Goal: Find specific page/section: Find specific page/section

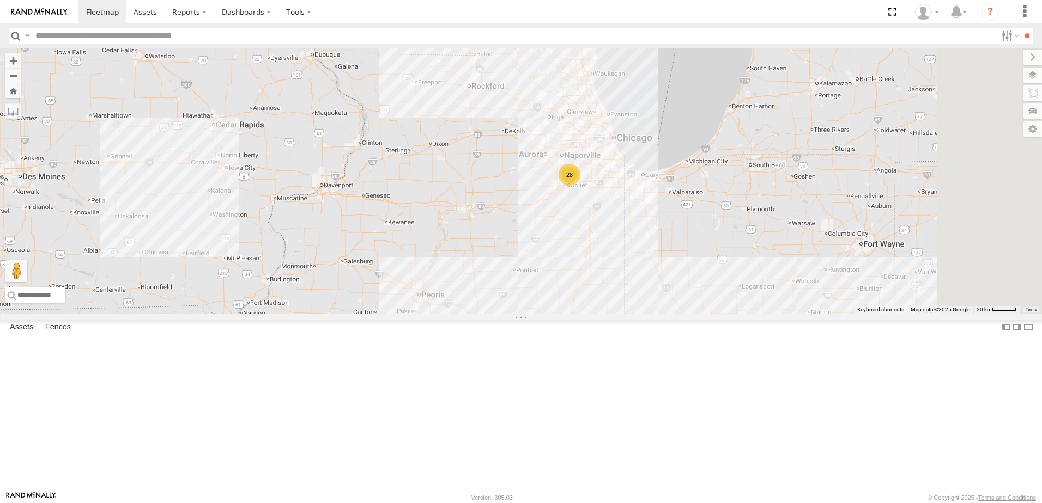
drag, startPoint x: 679, startPoint y: 175, endPoint x: 609, endPoint y: 429, distance: 263.4
click at [610, 314] on div "T512 Flat T992 Flat 82 28 10 T1145 Flat T1175 Flat" at bounding box center [521, 181] width 1042 height 266
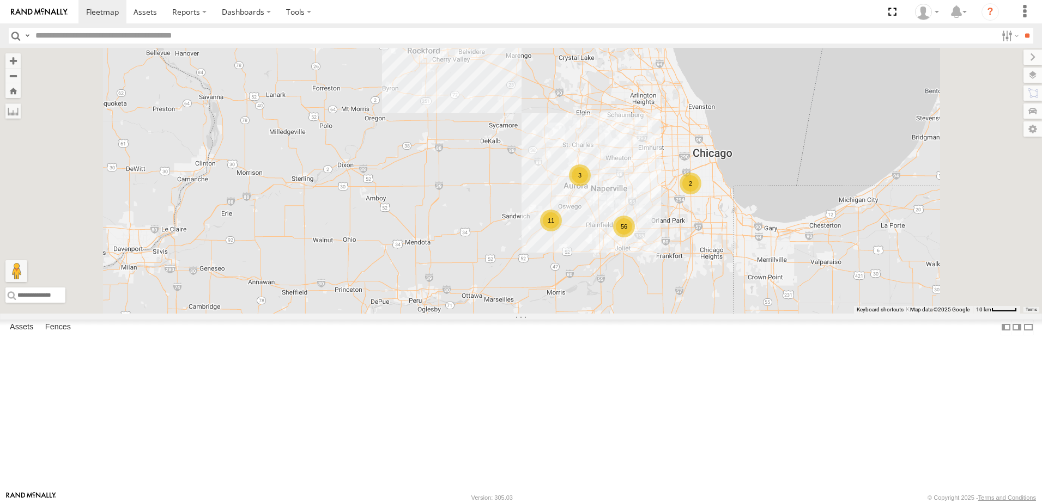
drag, startPoint x: 775, startPoint y: 258, endPoint x: 742, endPoint y: 428, distance: 173.7
click at [742, 314] on div "T512 Flat T992 Flat T1145 Flat T1175 Flat T1213 Flat T1146 Flat 56 3 11 2" at bounding box center [521, 181] width 1042 height 266
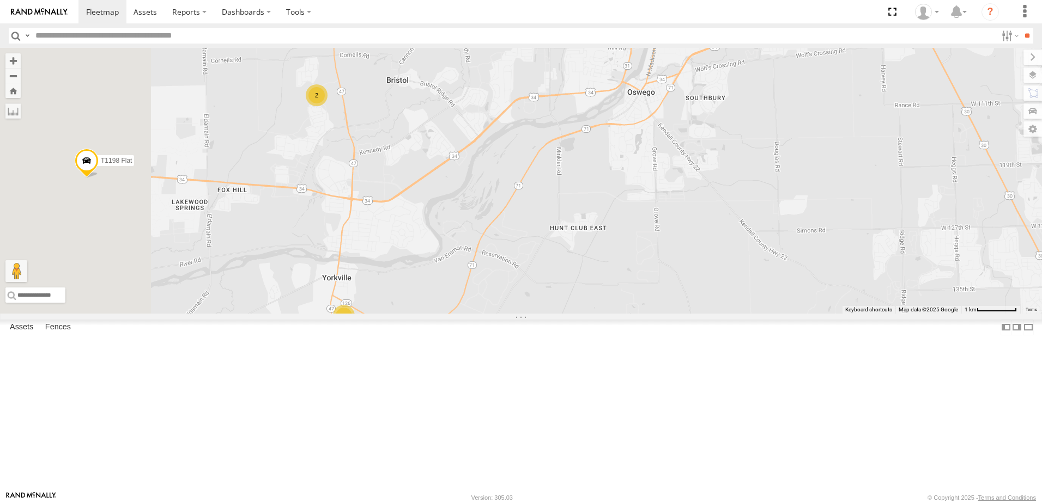
drag, startPoint x: 478, startPoint y: 394, endPoint x: 661, endPoint y: 394, distance: 182.5
click at [661, 314] on div "T512 Flat T992 Flat T1145 Flat T1175 Flat T1213 Flat T1146 Flat T1162 Flat T125…" at bounding box center [521, 181] width 1042 height 266
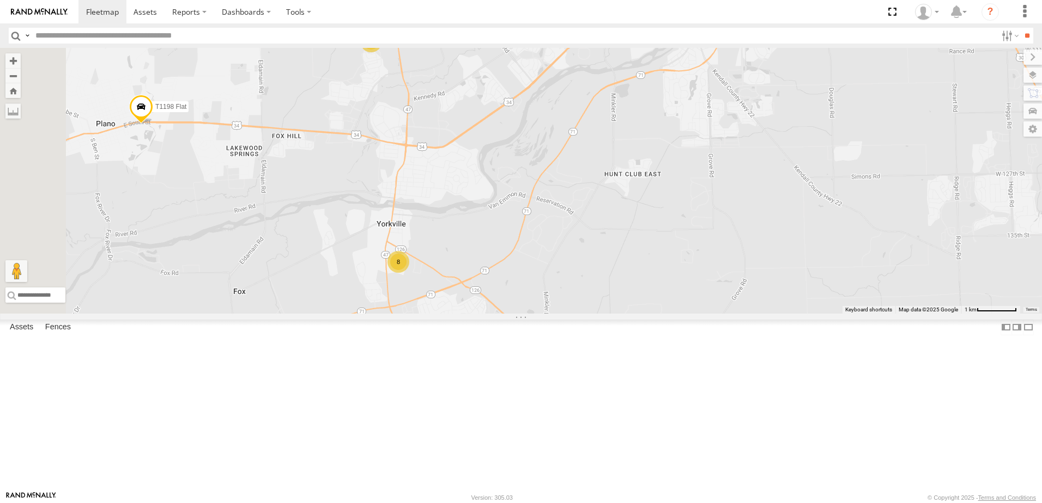
drag, startPoint x: 576, startPoint y: 340, endPoint x: 590, endPoint y: 318, distance: 26.6
click at [590, 314] on div "T512 Flat T992 Flat T1145 Flat T1175 Flat T1213 Flat T1146 Flat T1162 Flat T125…" at bounding box center [521, 181] width 1042 height 266
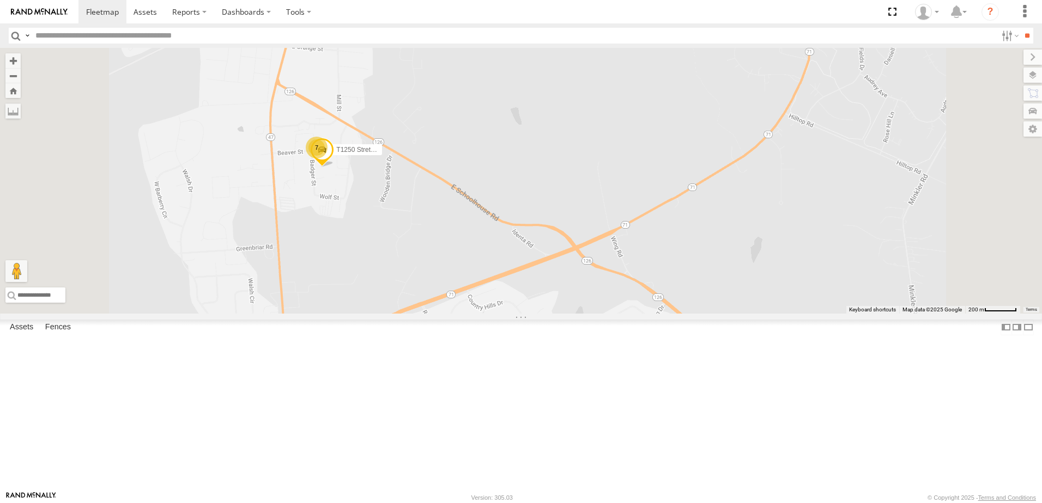
drag, startPoint x: 471, startPoint y: 313, endPoint x: 488, endPoint y: 328, distance: 23.5
click at [488, 314] on div "T512 Flat T992 Flat T1145 Flat T1175 Flat T1213 Flat T1146 Flat T1162 Flat T125…" at bounding box center [521, 181] width 1042 height 266
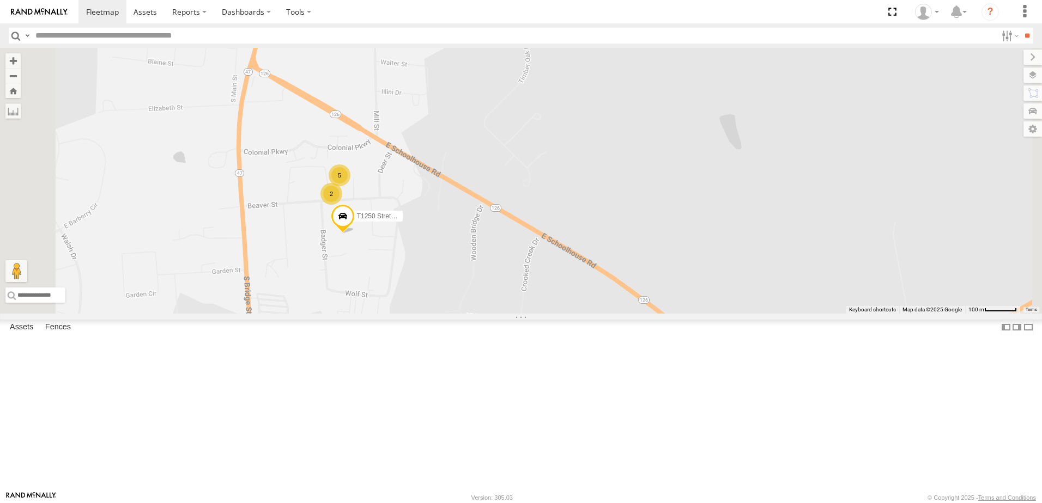
drag, startPoint x: 435, startPoint y: 278, endPoint x: 498, endPoint y: 449, distance: 181.8
click at [496, 314] on div "T512 Flat T992 Flat T1145 Flat T1175 Flat T1213 Flat T1146 Flat T1162 Flat T125…" at bounding box center [521, 181] width 1042 height 266
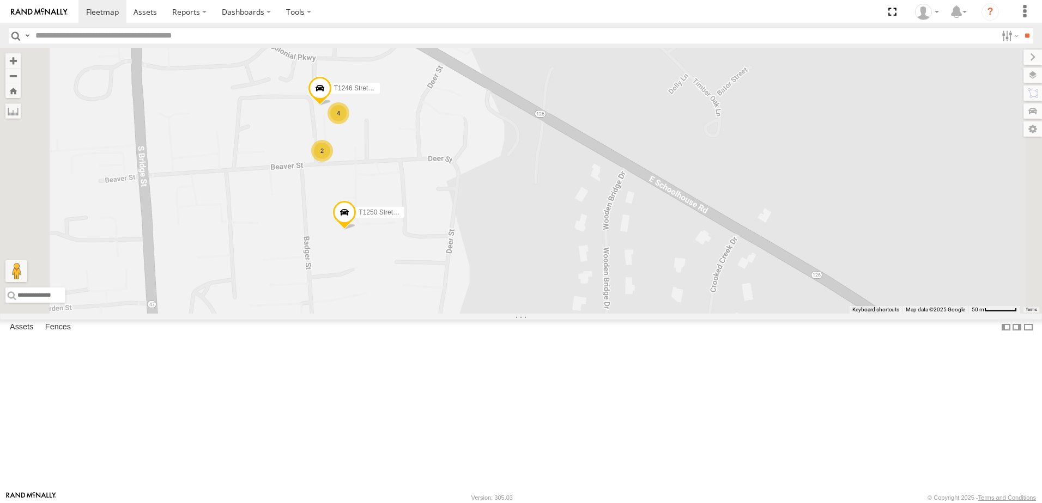
drag, startPoint x: 459, startPoint y: 378, endPoint x: 488, endPoint y: 496, distance: 121.0
click at [488, 496] on body at bounding box center [521, 251] width 1042 height 503
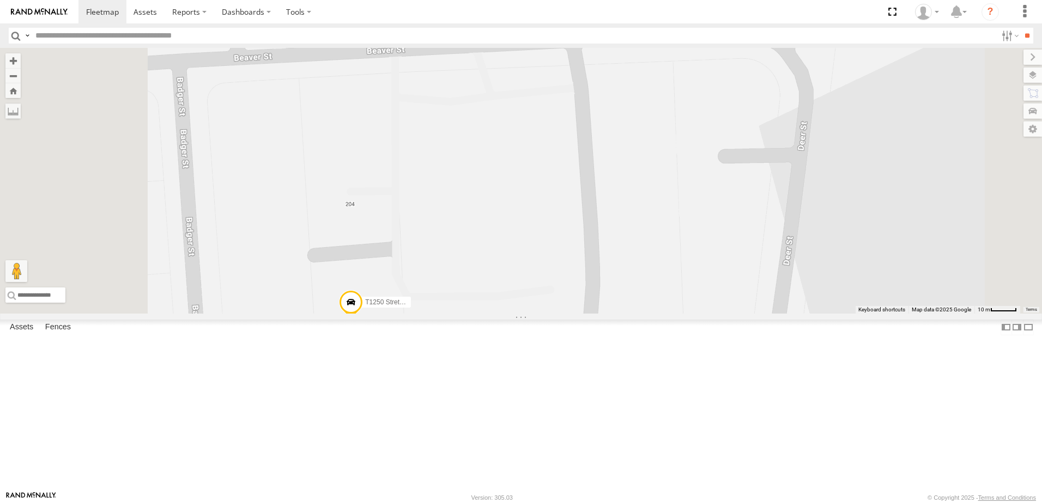
drag, startPoint x: 465, startPoint y: 351, endPoint x: 504, endPoint y: 512, distance: 165.4
click at [504, 503] on html at bounding box center [521, 251] width 1042 height 503
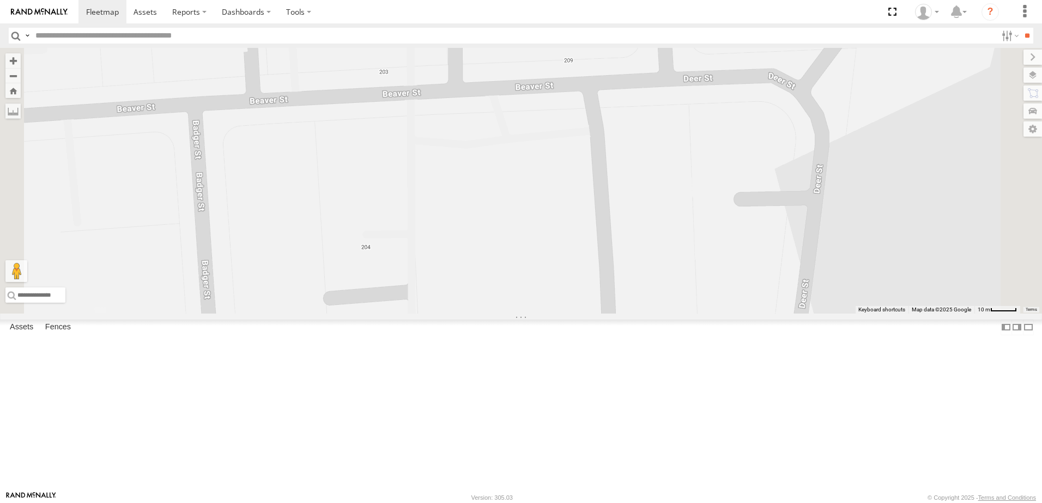
click at [638, 314] on div "T512 Flat T992 Flat T1145 Flat T1175 Flat T1213 Flat T1146 Flat T1162 Flat T125…" at bounding box center [521, 181] width 1042 height 266
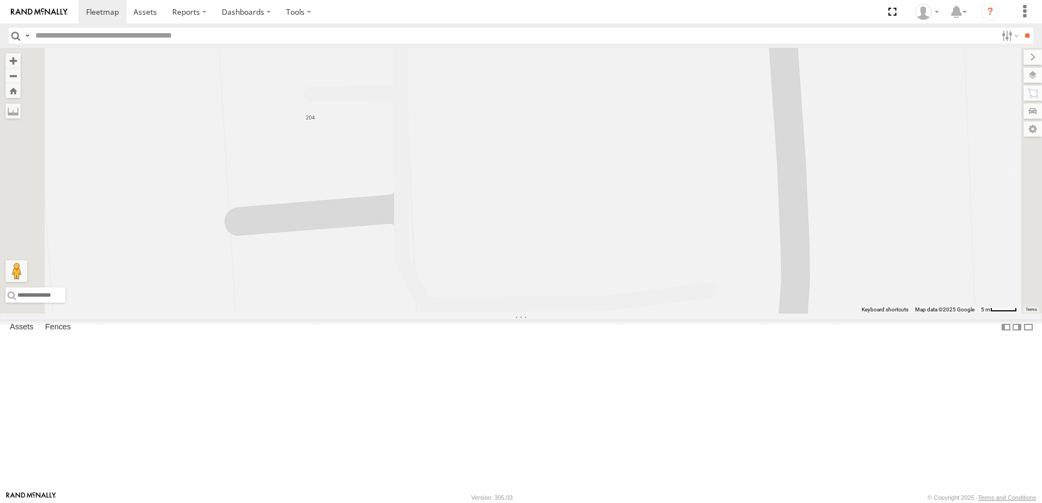
drag, startPoint x: 540, startPoint y: 395, endPoint x: 562, endPoint y: 343, distance: 56.4
click at [562, 314] on div "T512 Flat T992 Flat T1145 Flat T1175 Flat T1213 Flat T1146 Flat T1162 Flat T125…" at bounding box center [521, 181] width 1042 height 266
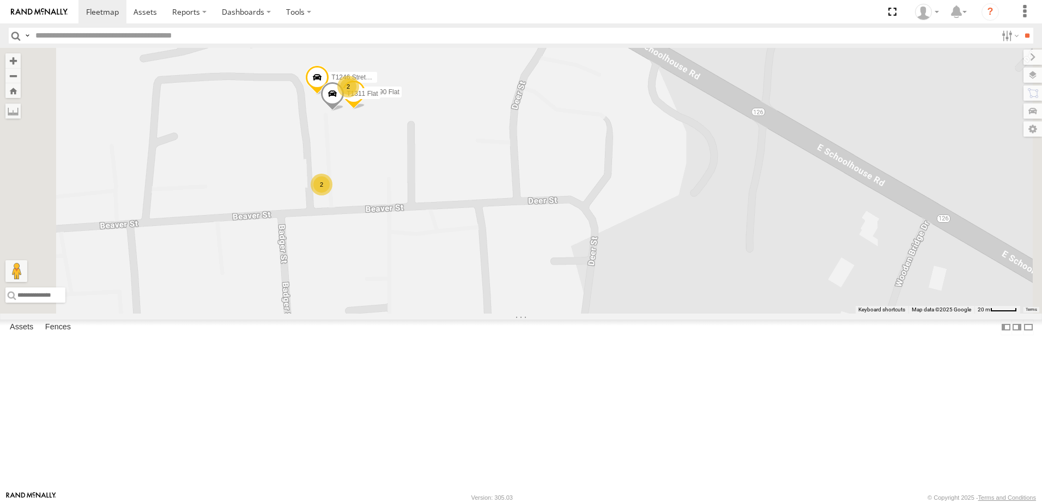
drag, startPoint x: 449, startPoint y: 312, endPoint x: 457, endPoint y: 358, distance: 47.6
click at [457, 314] on div "T512 Flat T992 Flat T1145 Flat T1175 Flat T1213 Flat T1146 Flat T1162 Flat T125…" at bounding box center [521, 181] width 1042 height 266
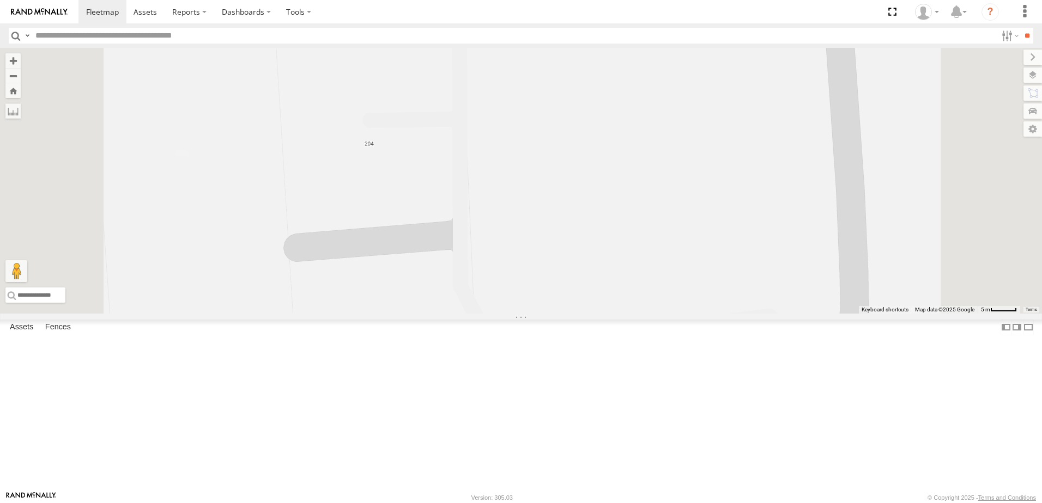
drag, startPoint x: 528, startPoint y: 453, endPoint x: 546, endPoint y: 373, distance: 82.2
click at [545, 314] on div "T512 Flat T992 Flat T1145 Flat T1175 Flat T1213 Flat T1146 Flat T1162 Flat T125…" at bounding box center [521, 181] width 1042 height 266
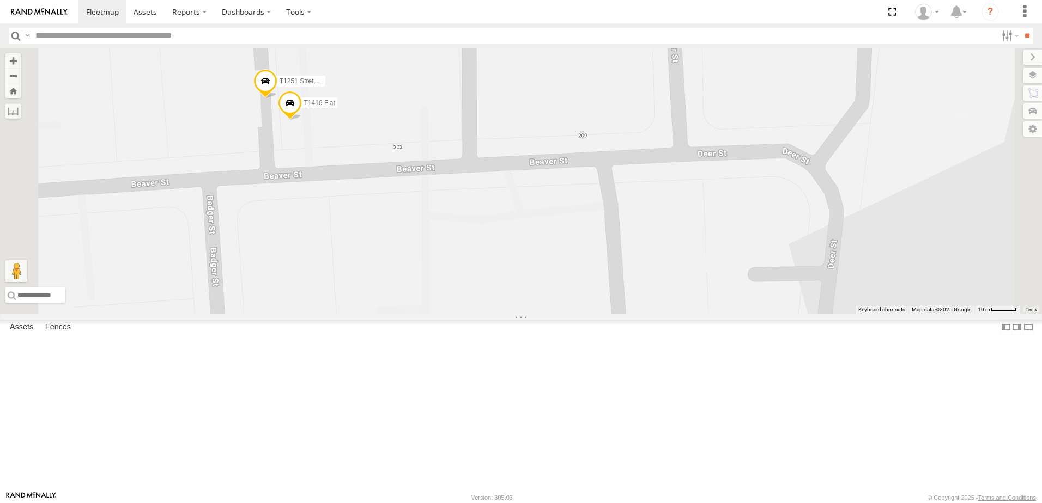
drag, startPoint x: 488, startPoint y: 382, endPoint x: 492, endPoint y: 531, distance: 148.8
click at [492, 503] on html at bounding box center [521, 251] width 1042 height 503
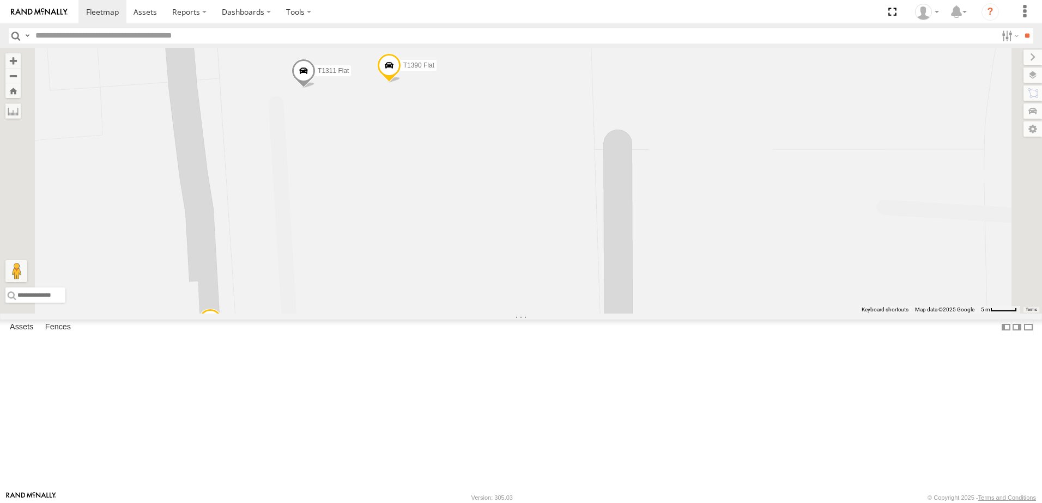
drag, startPoint x: 483, startPoint y: 300, endPoint x: 489, endPoint y: 358, distance: 58.7
click at [489, 314] on div "T512 Flat T992 Flat T1145 Flat T1175 Flat T1213 Flat T1146 Flat T1162 Flat T125…" at bounding box center [521, 181] width 1042 height 266
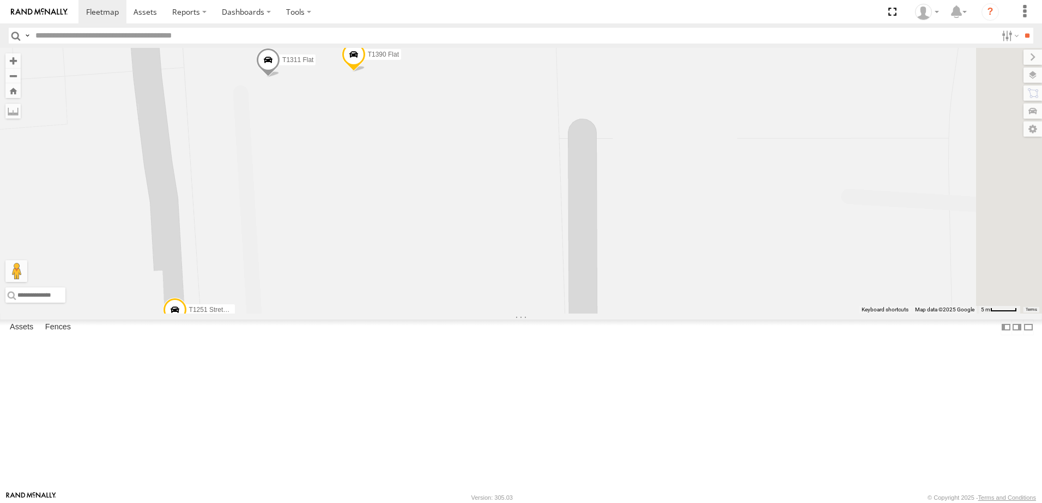
drag, startPoint x: 471, startPoint y: 314, endPoint x: 505, endPoint y: 463, distance: 153.0
click at [504, 314] on div "T512 Flat T992 Flat T1145 Flat T1175 Flat T1213 Flat T1146 Flat T1162 Flat T125…" at bounding box center [521, 181] width 1042 height 266
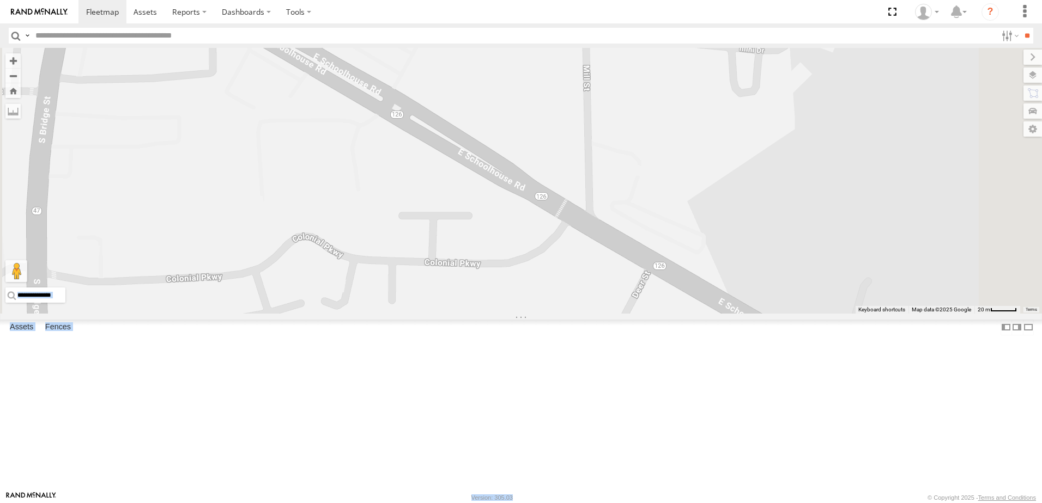
drag, startPoint x: 586, startPoint y: 494, endPoint x: 582, endPoint y: 406, distance: 87.8
click at [582, 412] on body at bounding box center [521, 251] width 1042 height 503
drag, startPoint x: 582, startPoint y: 406, endPoint x: 692, endPoint y: 399, distance: 110.3
click at [692, 314] on div "T512 Flat T992 Flat T1145 Flat T1175 Flat T1213 Flat T1146 Flat T1162 Flat T125…" at bounding box center [521, 181] width 1042 height 266
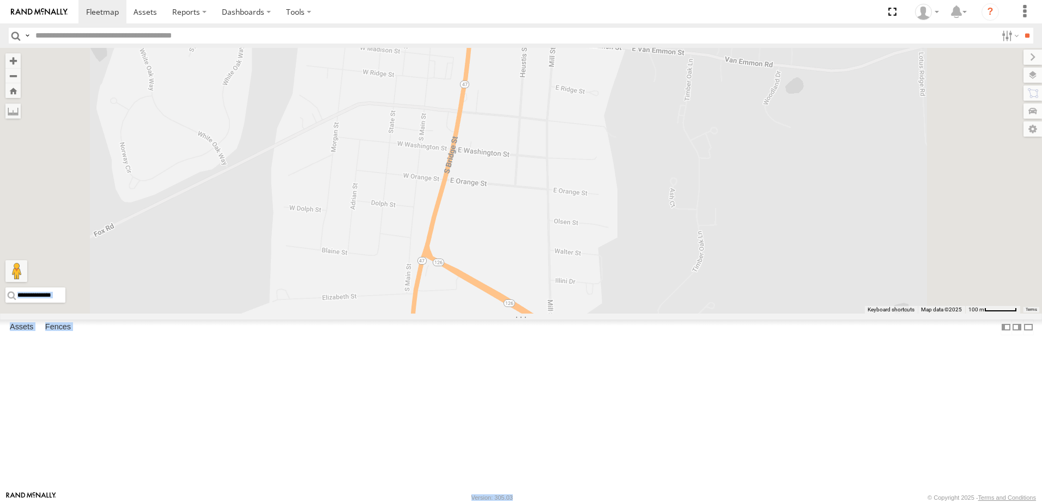
click at [413, 202] on div "T512 Flat T992 Flat T1145 Flat T1175 Flat T1213 Flat T1146 Flat T1162 Flat T125…" at bounding box center [521, 181] width 1042 height 266
